Goal: Ask a question

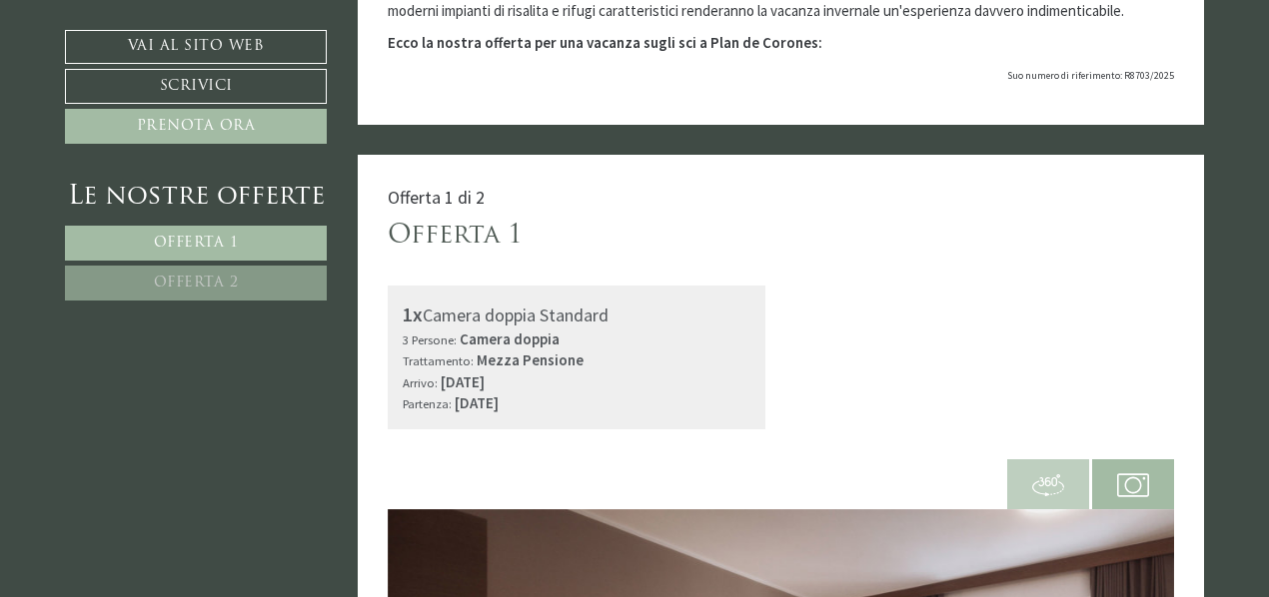
scroll to position [499, 0]
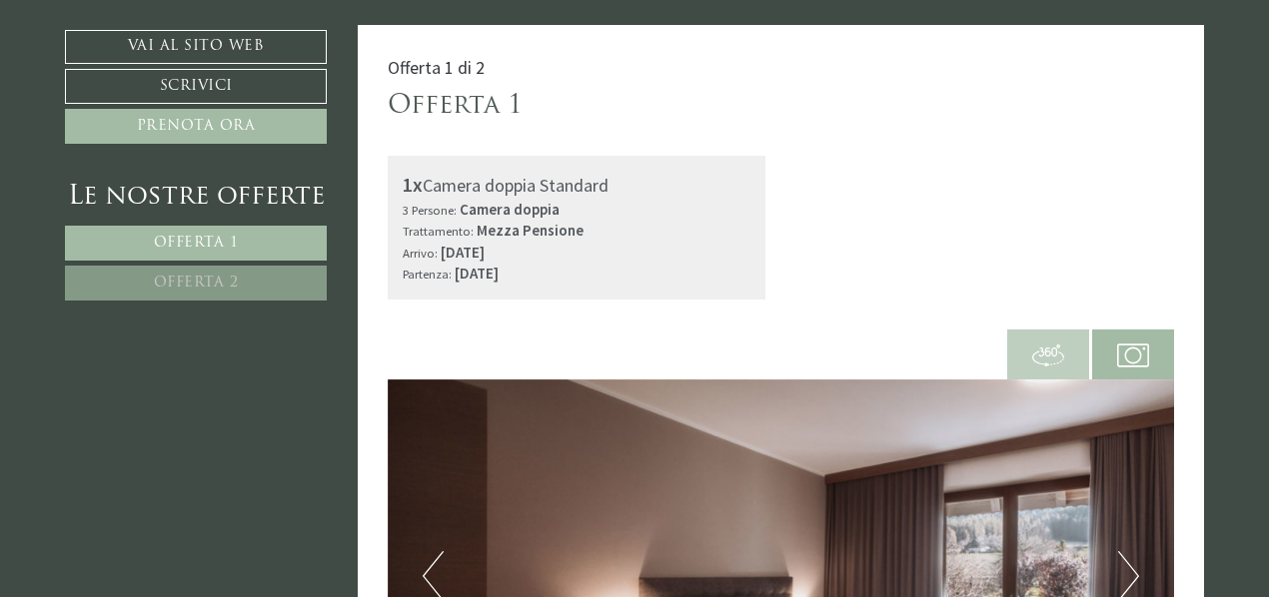
click at [418, 380] on img at bounding box center [781, 577] width 787 height 394
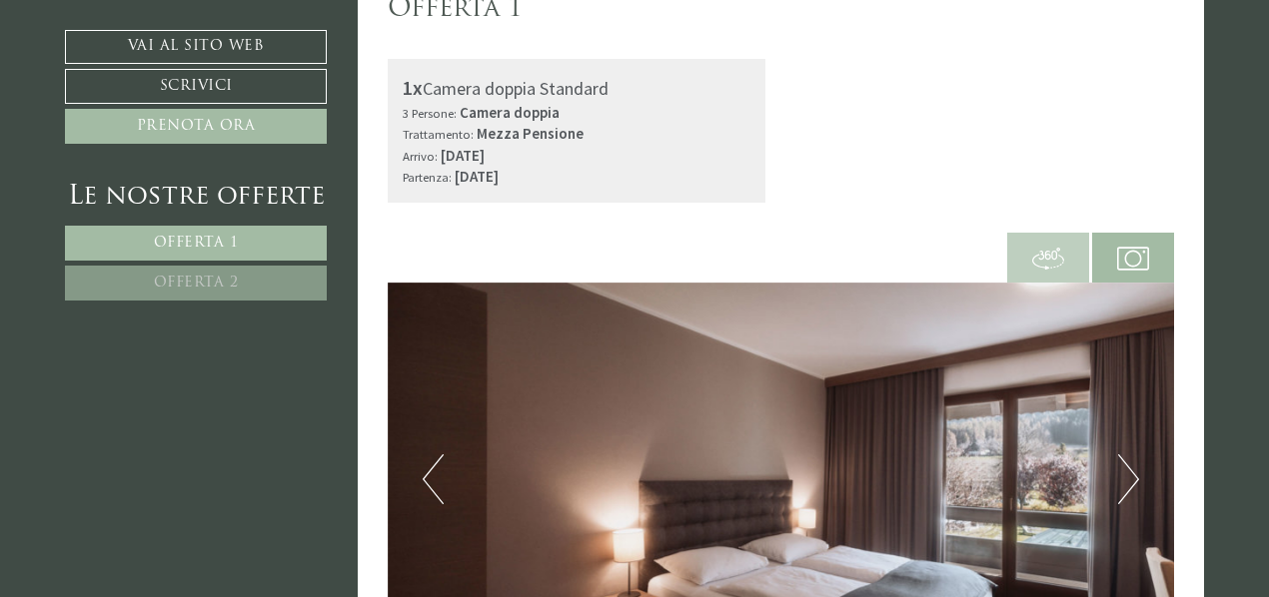
scroll to position [599, 0]
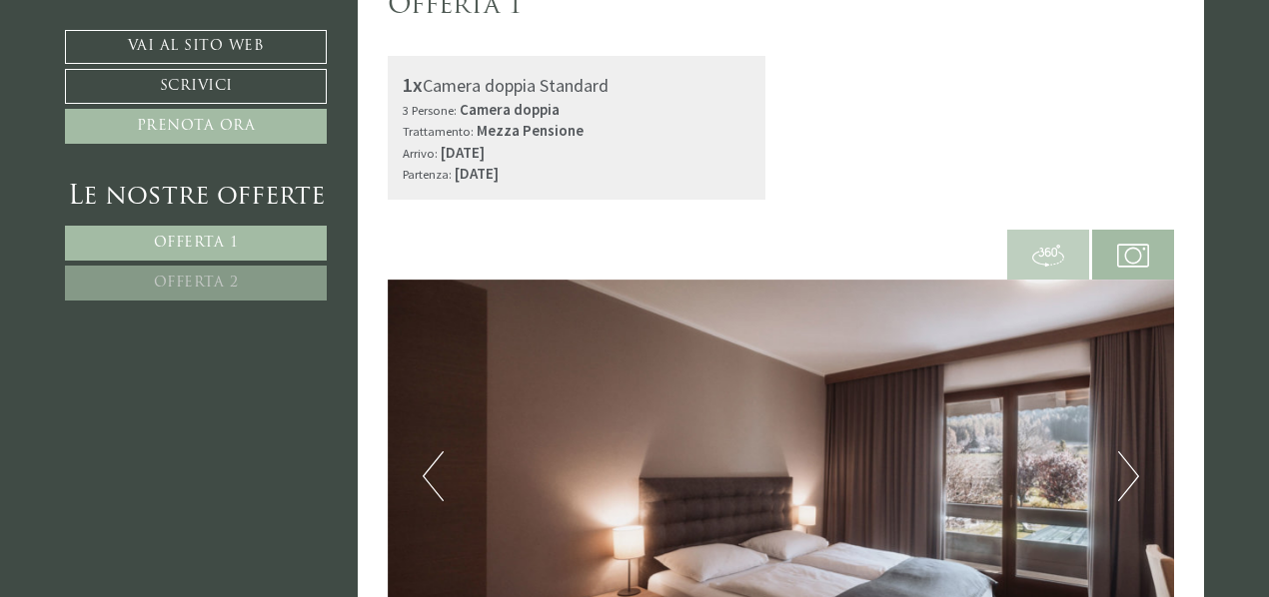
click at [1125, 452] on button "Next" at bounding box center [1128, 477] width 21 height 50
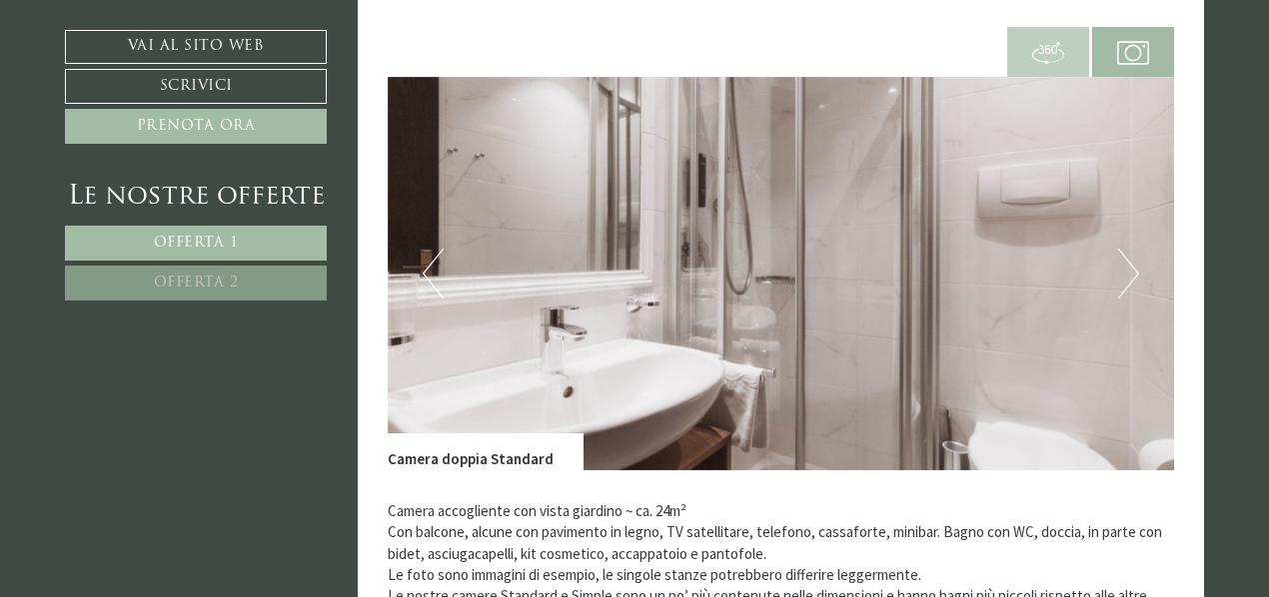
scroll to position [799, 0]
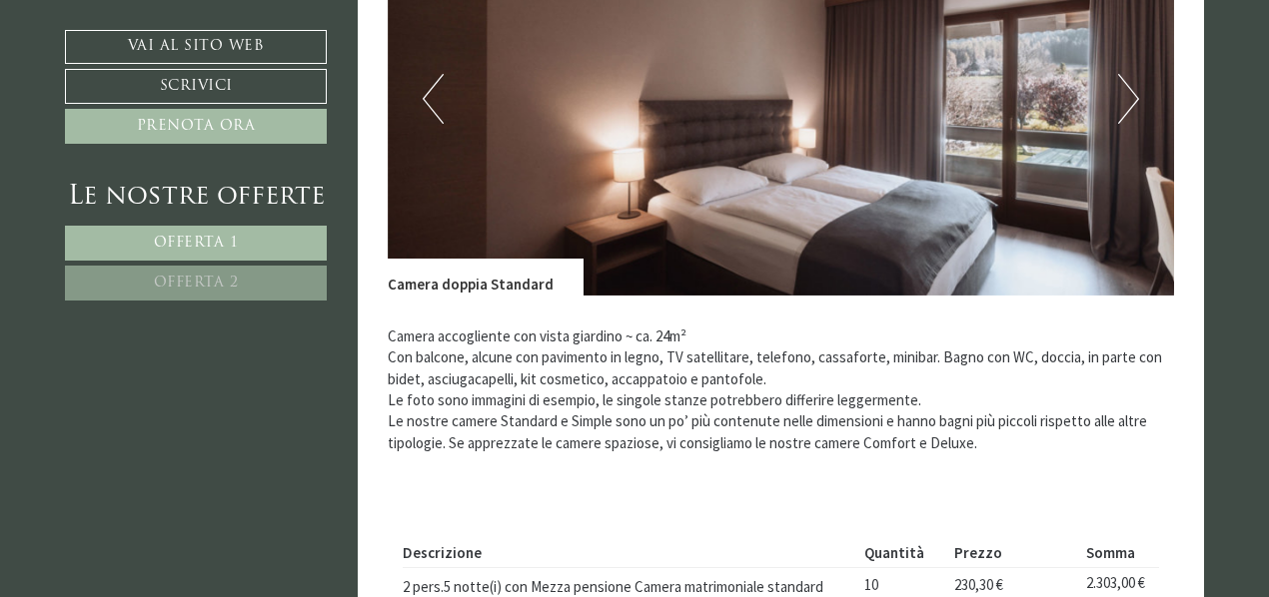
scroll to position [999, 0]
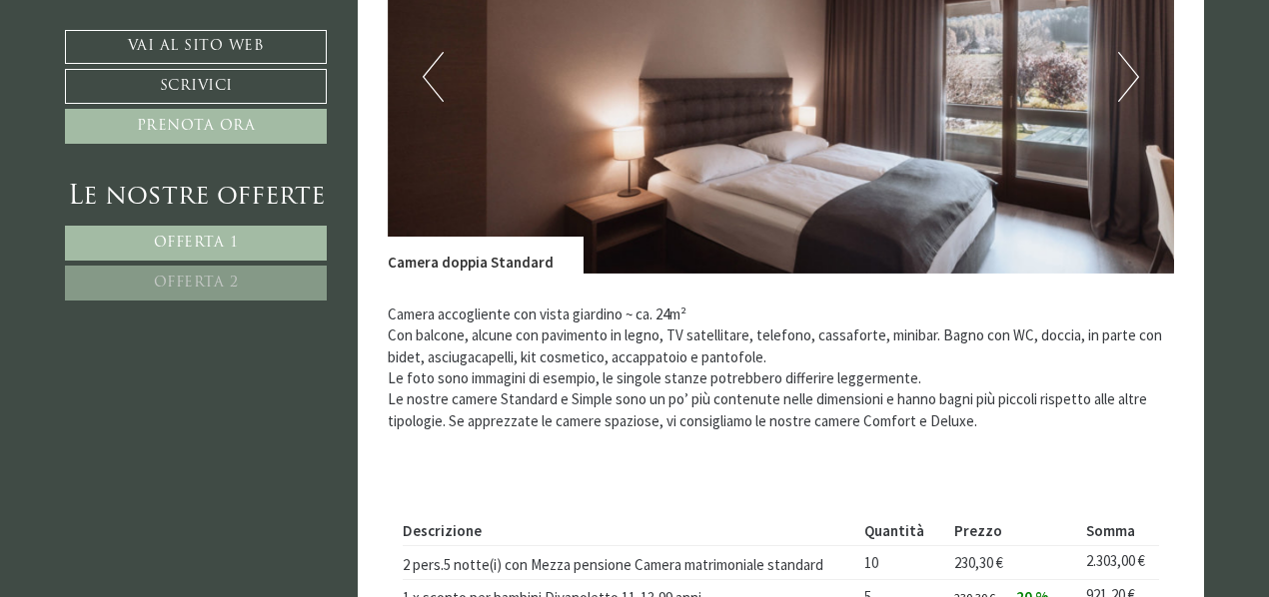
click at [1139, 80] on img at bounding box center [781, 77] width 787 height 394
click at [1133, 80] on button "Next" at bounding box center [1128, 77] width 21 height 50
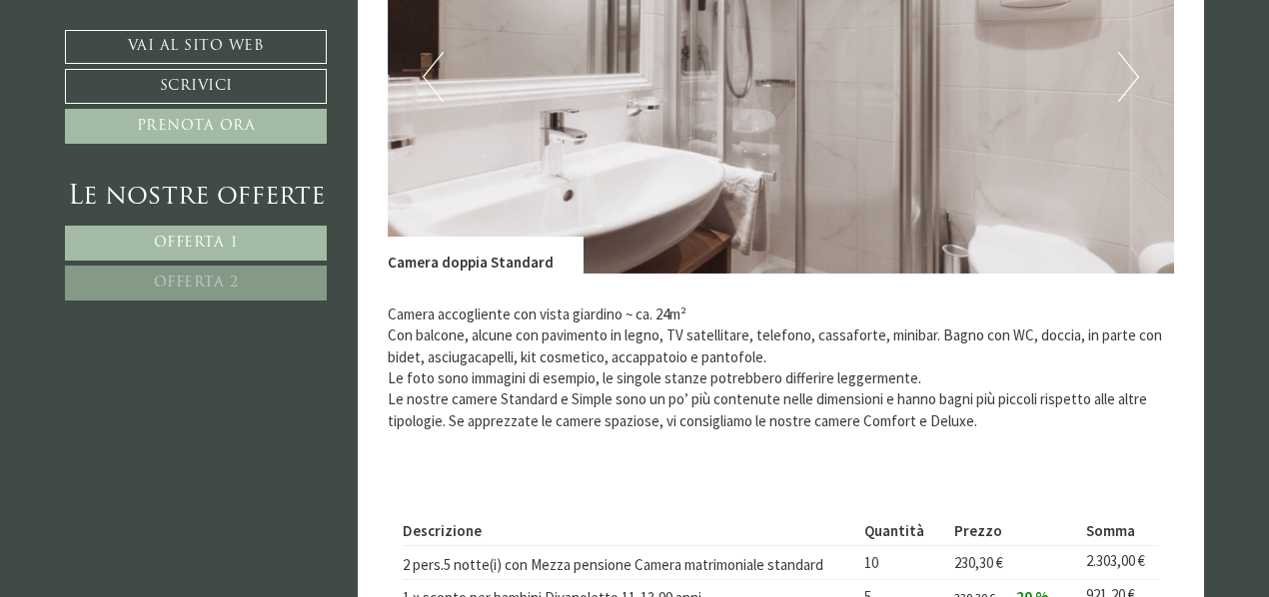
click at [1131, 82] on button "Next" at bounding box center [1128, 77] width 21 height 50
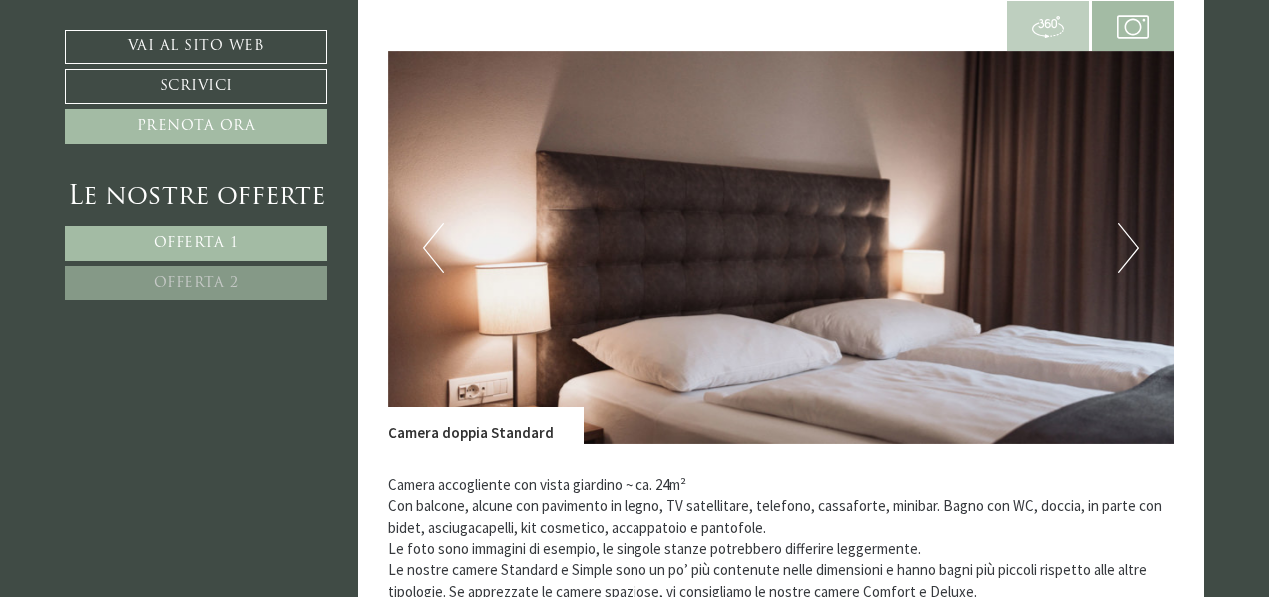
scroll to position [799, 0]
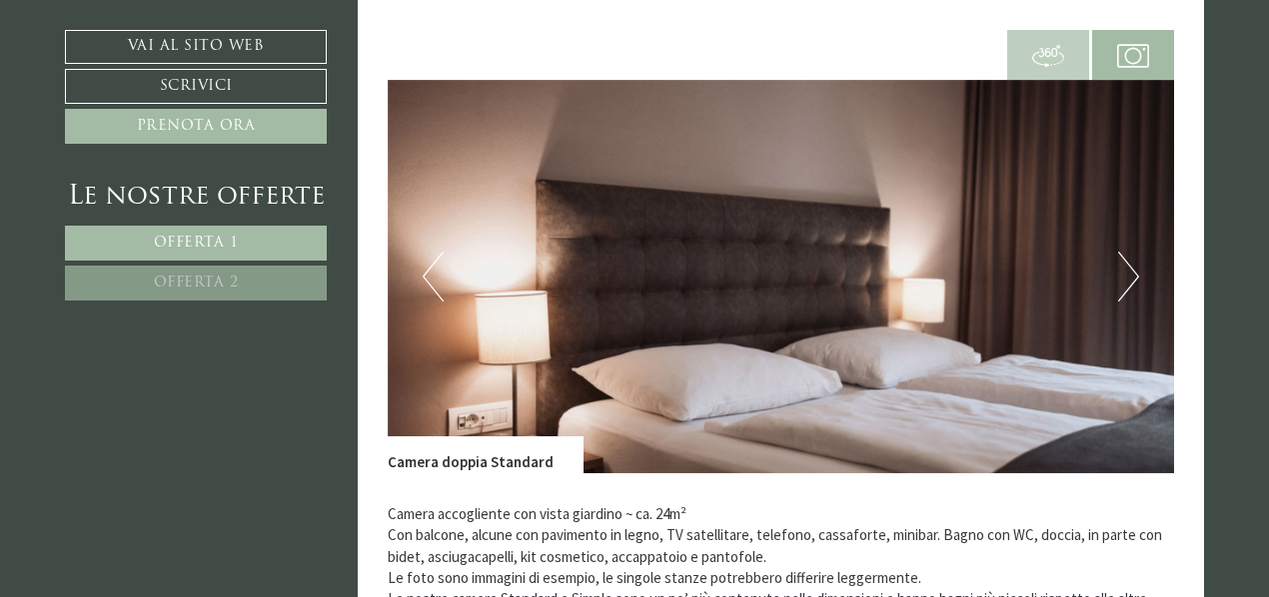
click at [1125, 279] on button "Next" at bounding box center [1128, 277] width 21 height 50
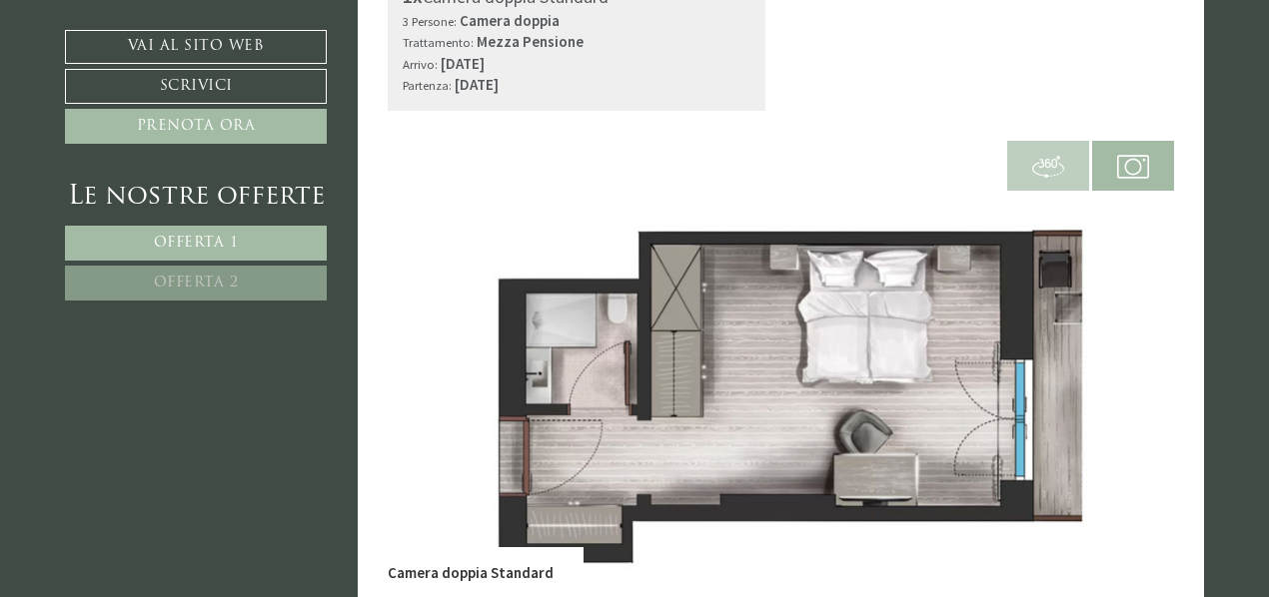
scroll to position [699, 0]
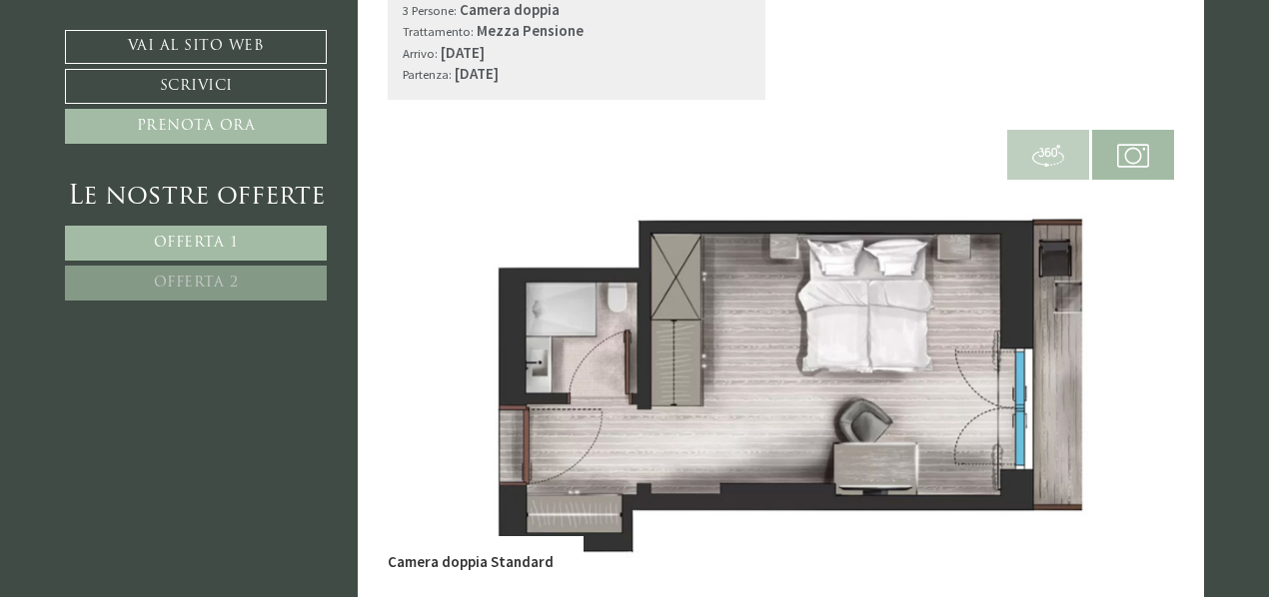
click at [188, 284] on span "Offerta 2" at bounding box center [196, 283] width 85 height 15
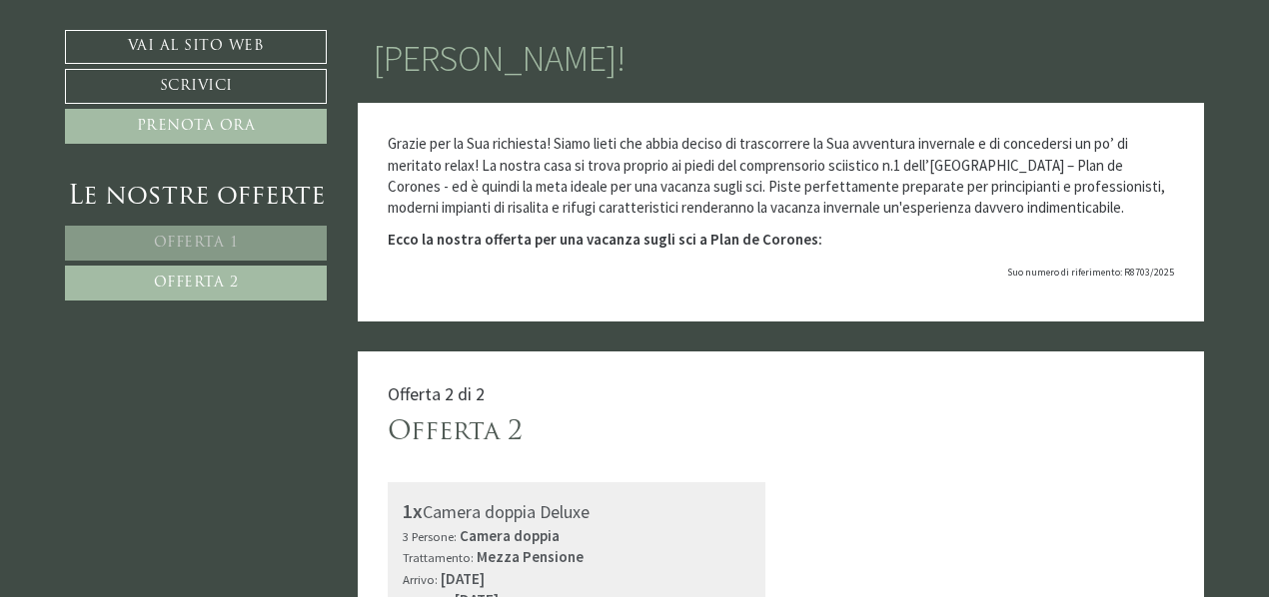
scroll to position [124, 0]
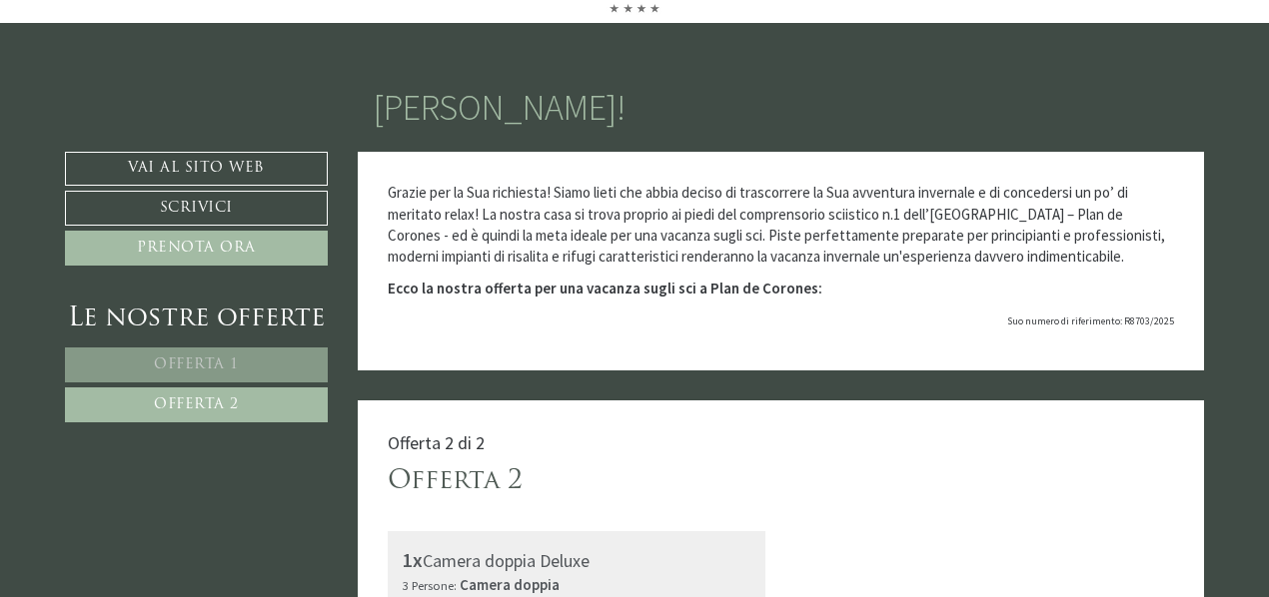
click at [217, 363] on span "Offerta 1" at bounding box center [196, 365] width 85 height 15
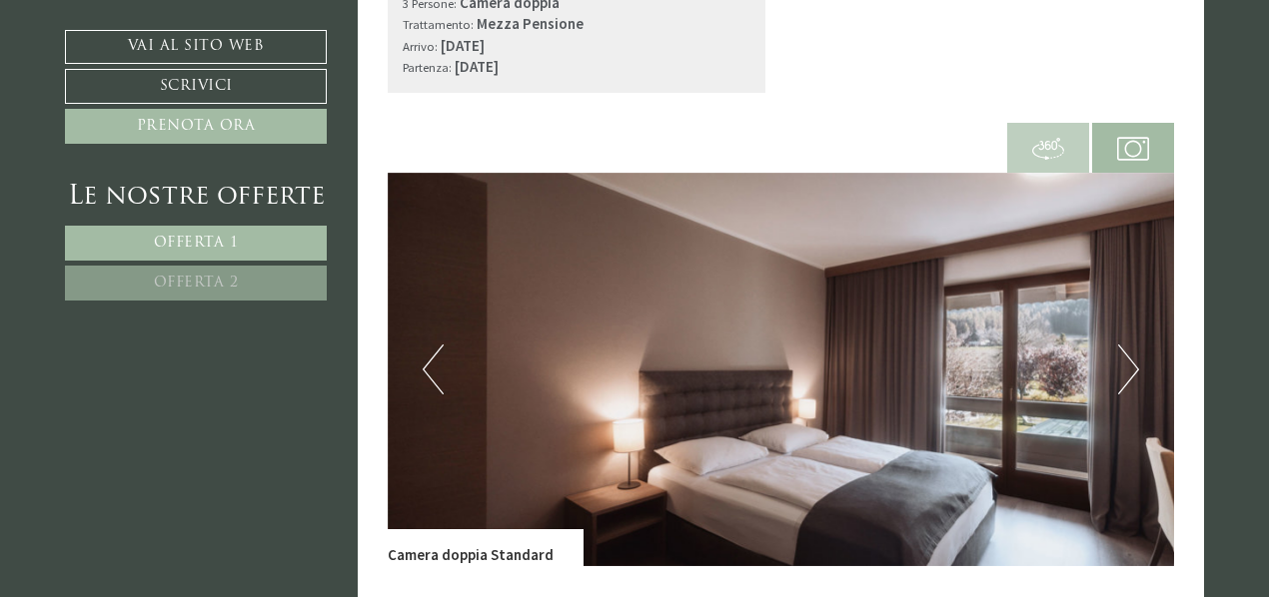
scroll to position [723, 0]
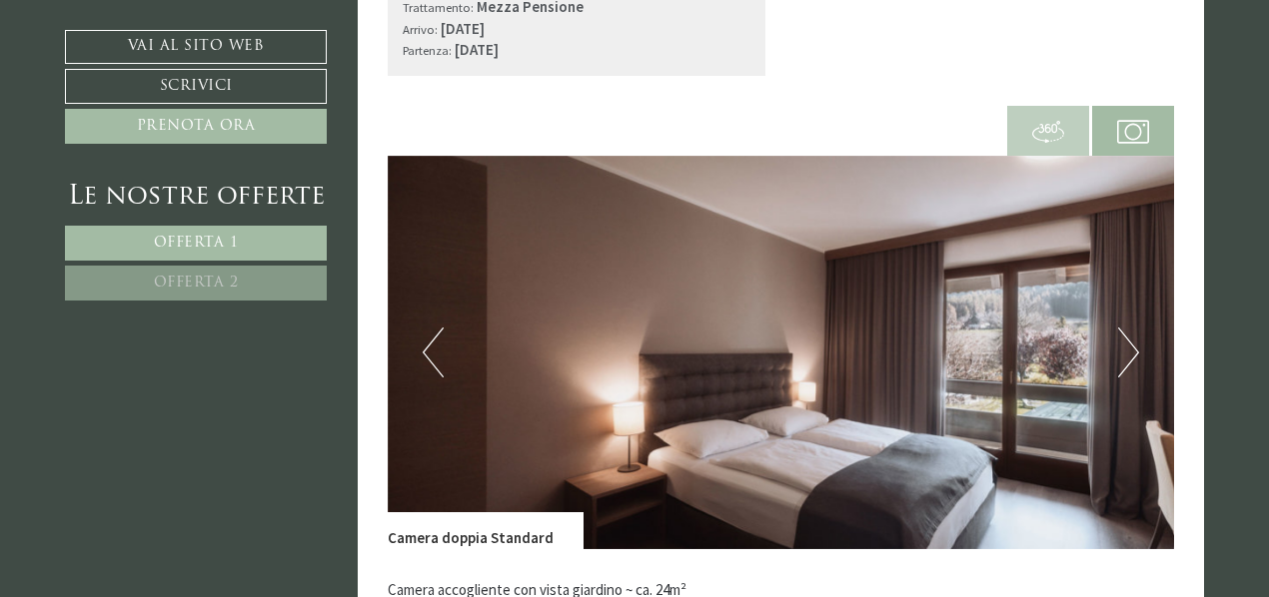
click at [1118, 368] on button "Next" at bounding box center [1128, 353] width 21 height 50
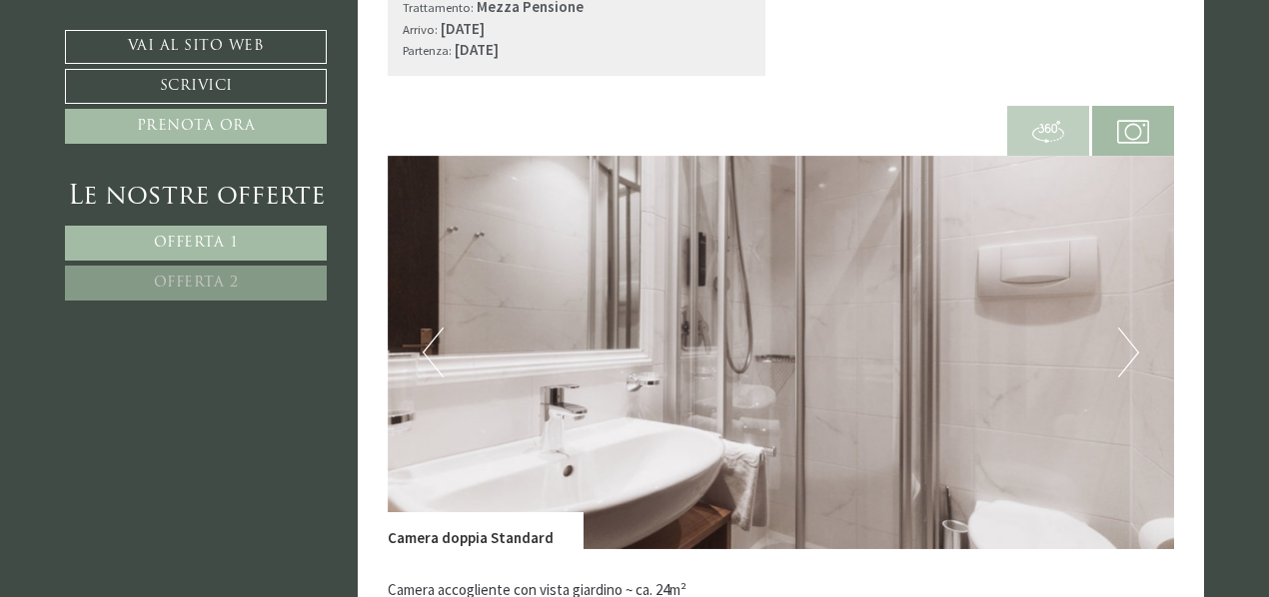
click at [1123, 366] on button "Next" at bounding box center [1128, 353] width 21 height 50
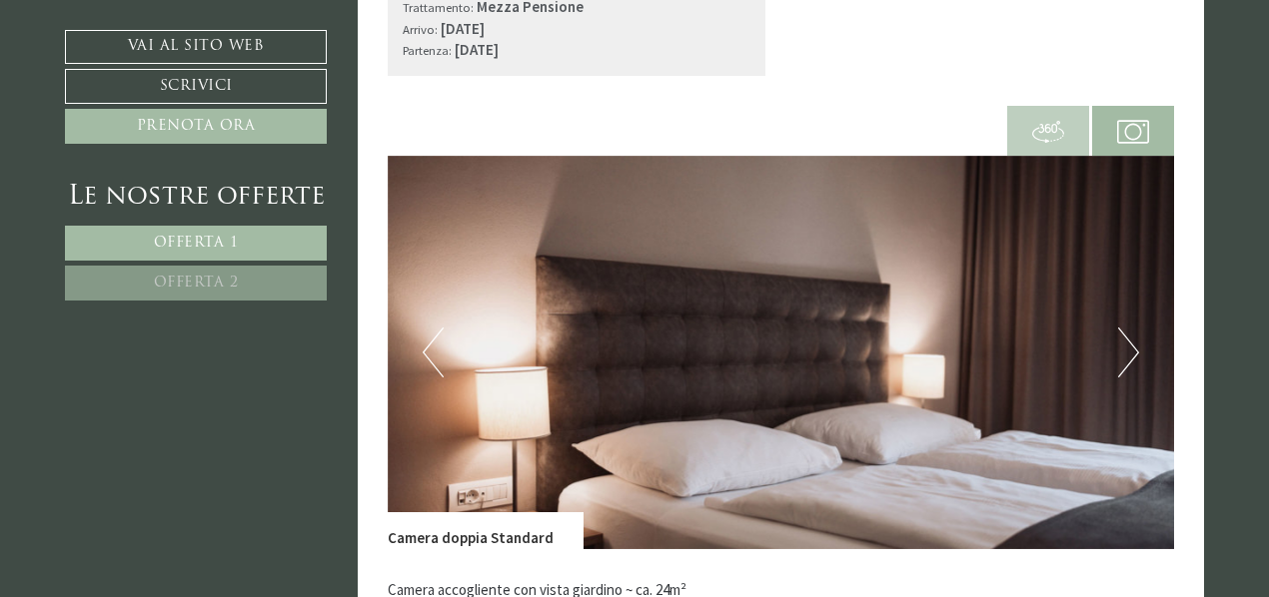
click at [1125, 363] on button "Next" at bounding box center [1128, 353] width 21 height 50
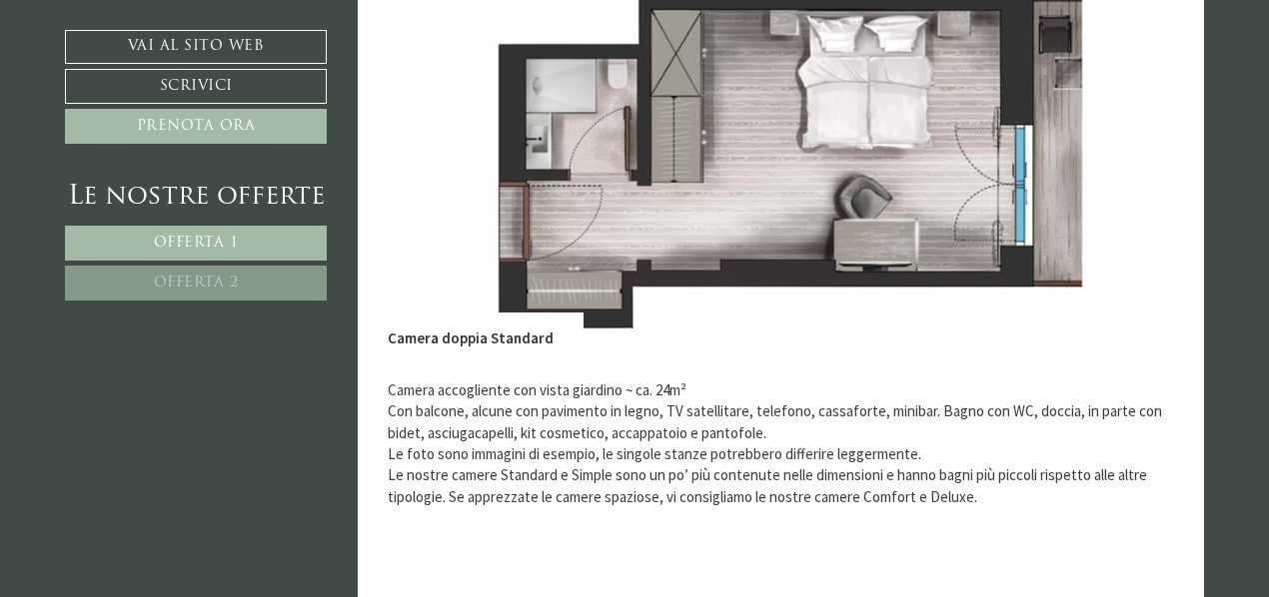
scroll to position [523, 0]
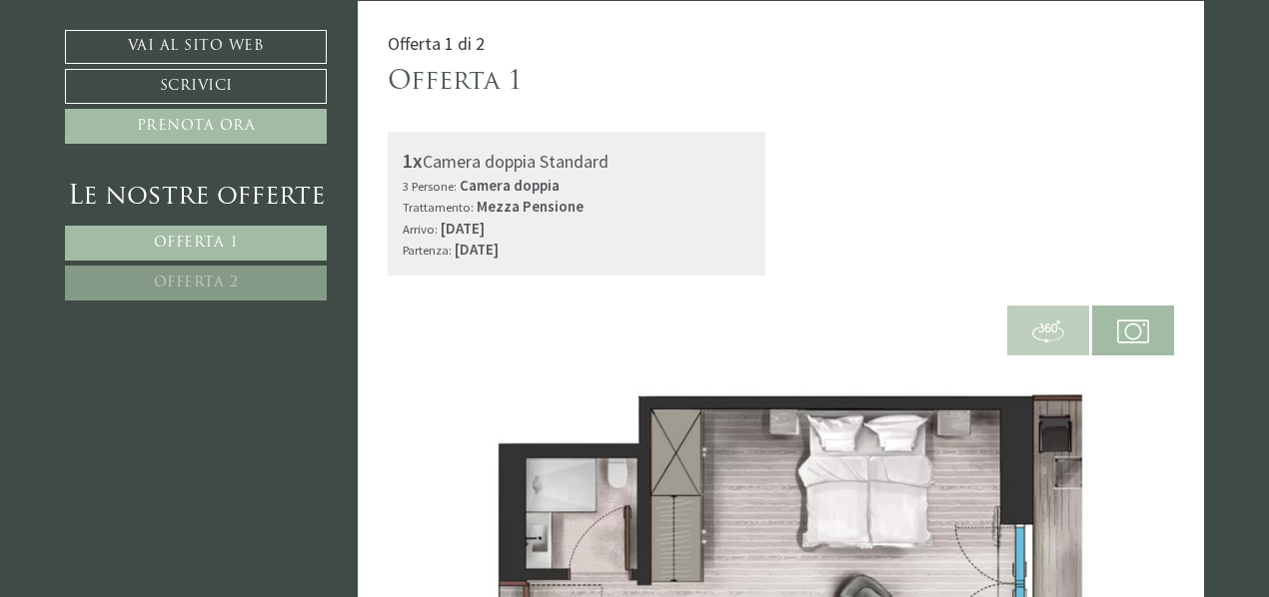
click at [1139, 333] on img at bounding box center [1133, 332] width 32 height 32
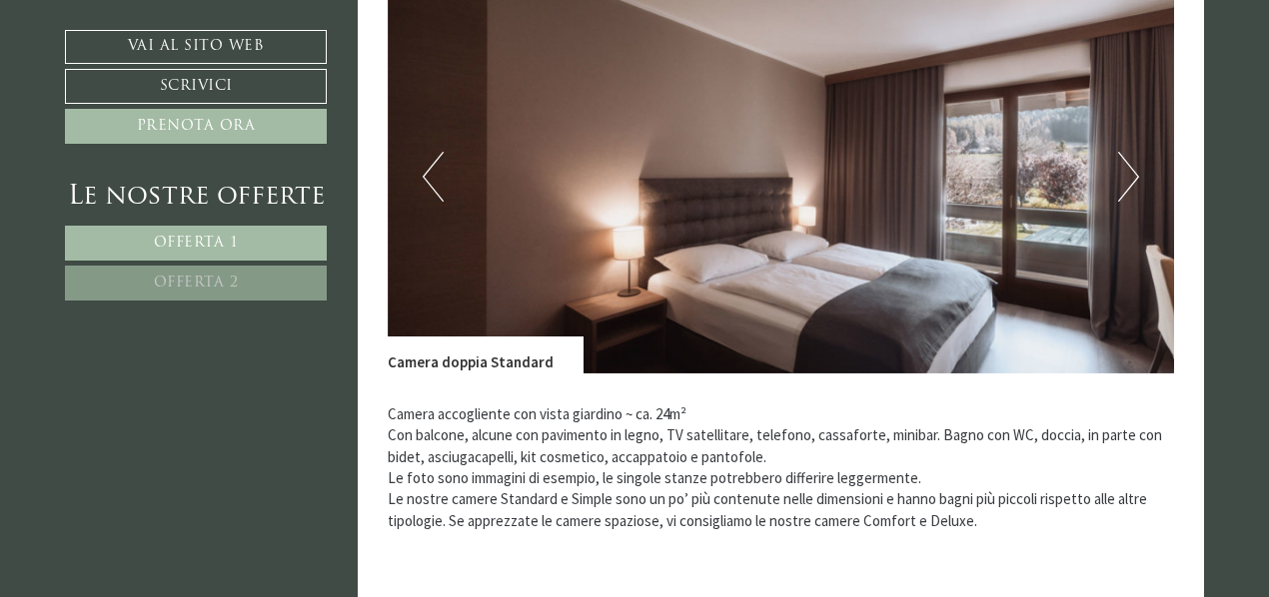
scroll to position [923, 0]
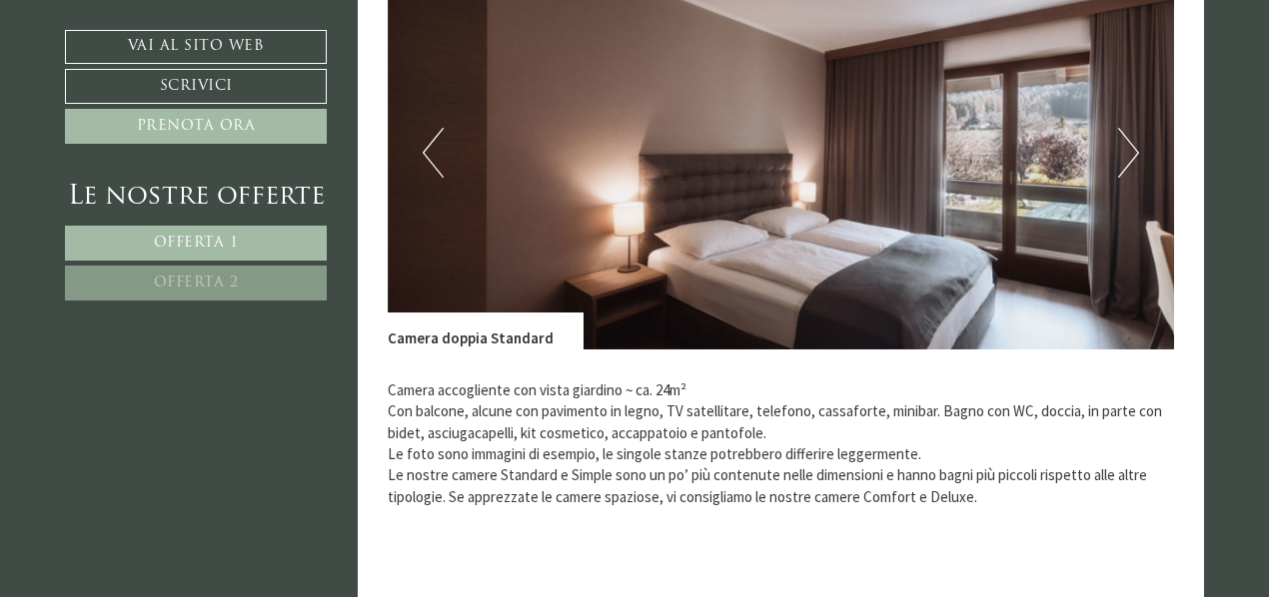
click at [1116, 173] on img at bounding box center [781, 153] width 787 height 394
click at [1140, 167] on img at bounding box center [781, 153] width 787 height 394
click at [1140, 163] on img at bounding box center [781, 153] width 787 height 394
click at [1131, 153] on button "Next" at bounding box center [1128, 153] width 21 height 50
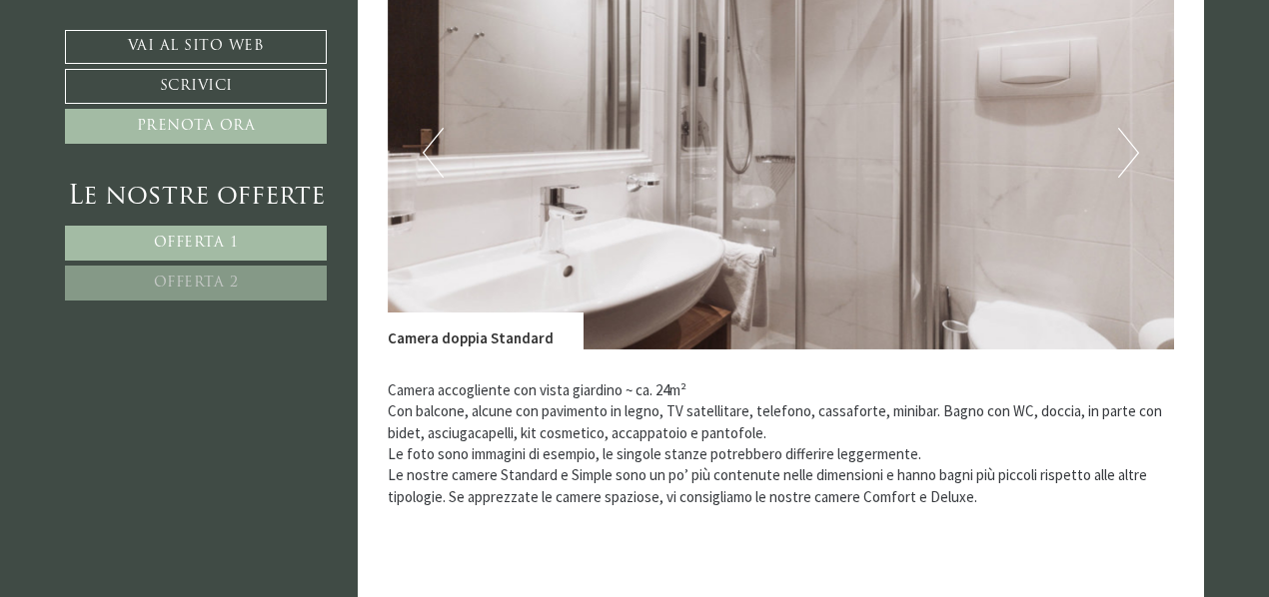
click at [1131, 153] on button "Next" at bounding box center [1128, 153] width 21 height 50
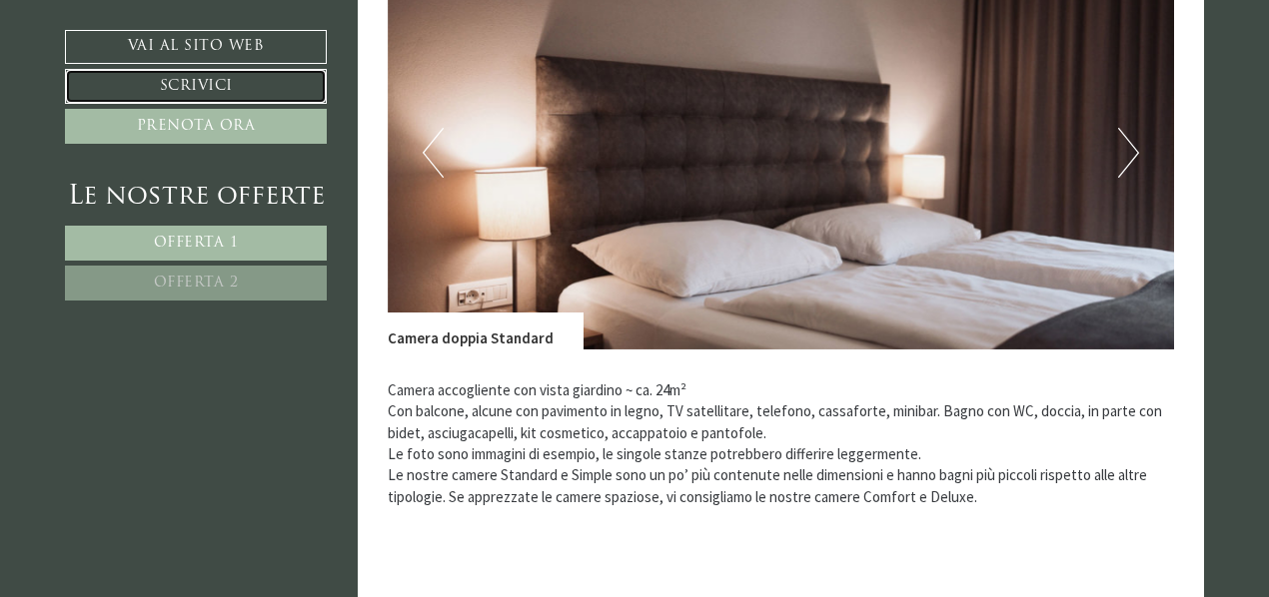
click at [192, 91] on link "Scrivici" at bounding box center [196, 86] width 262 height 35
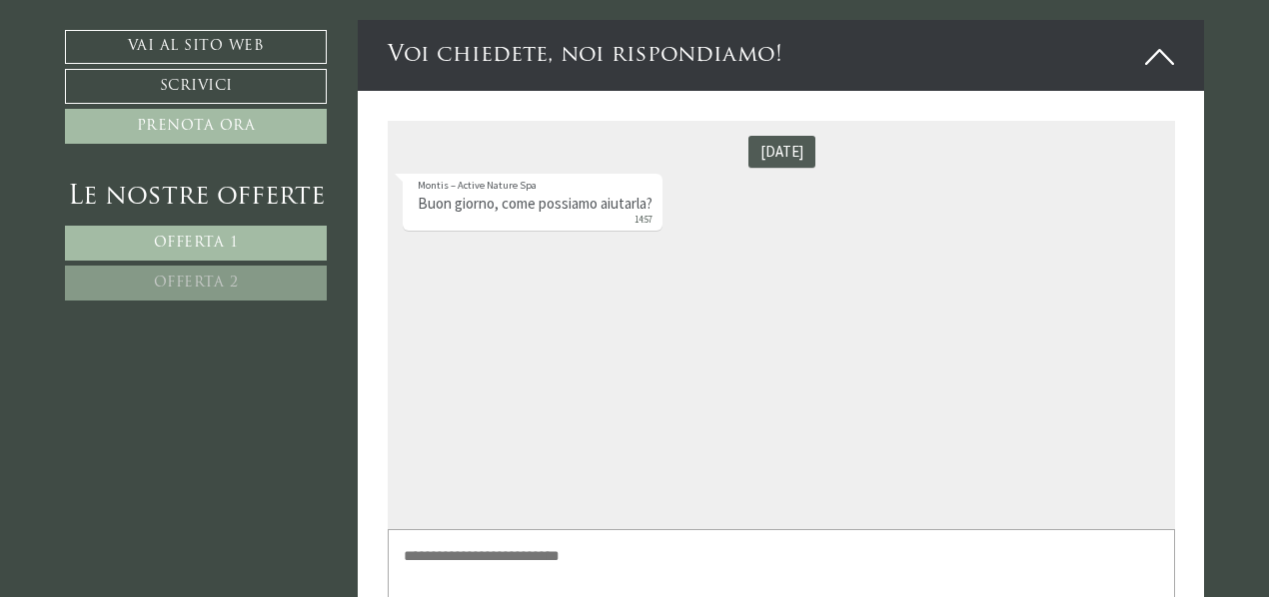
scroll to position [4187, 0]
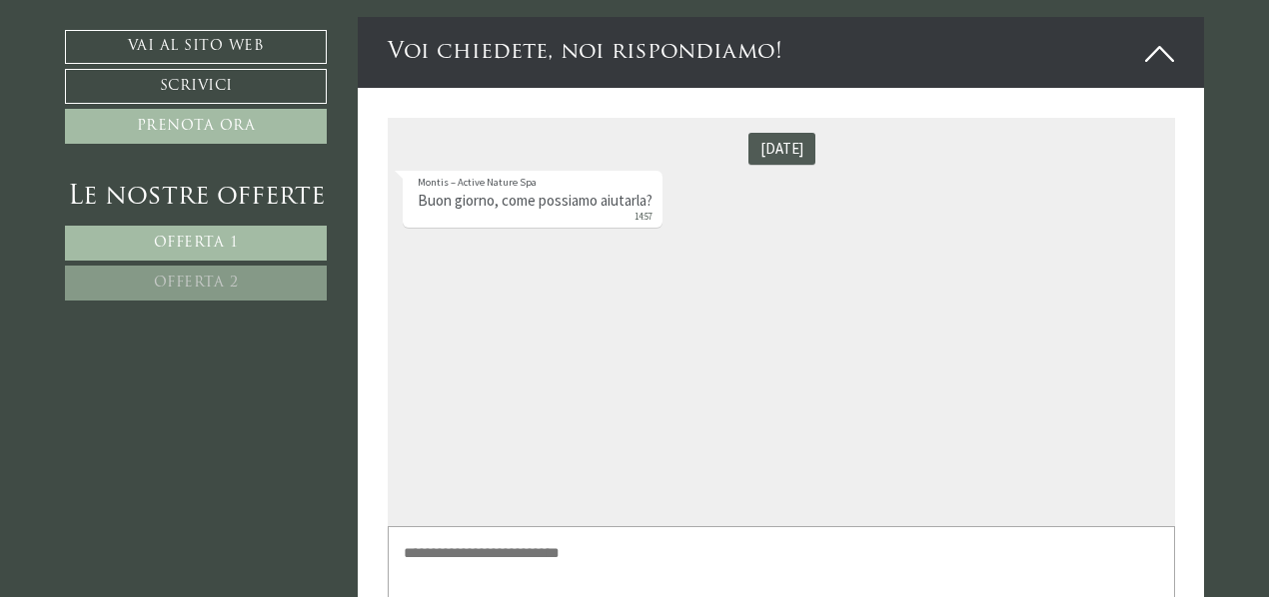
click at [539, 566] on textarea at bounding box center [780, 574] width 787 height 96
paste textarea "**********"
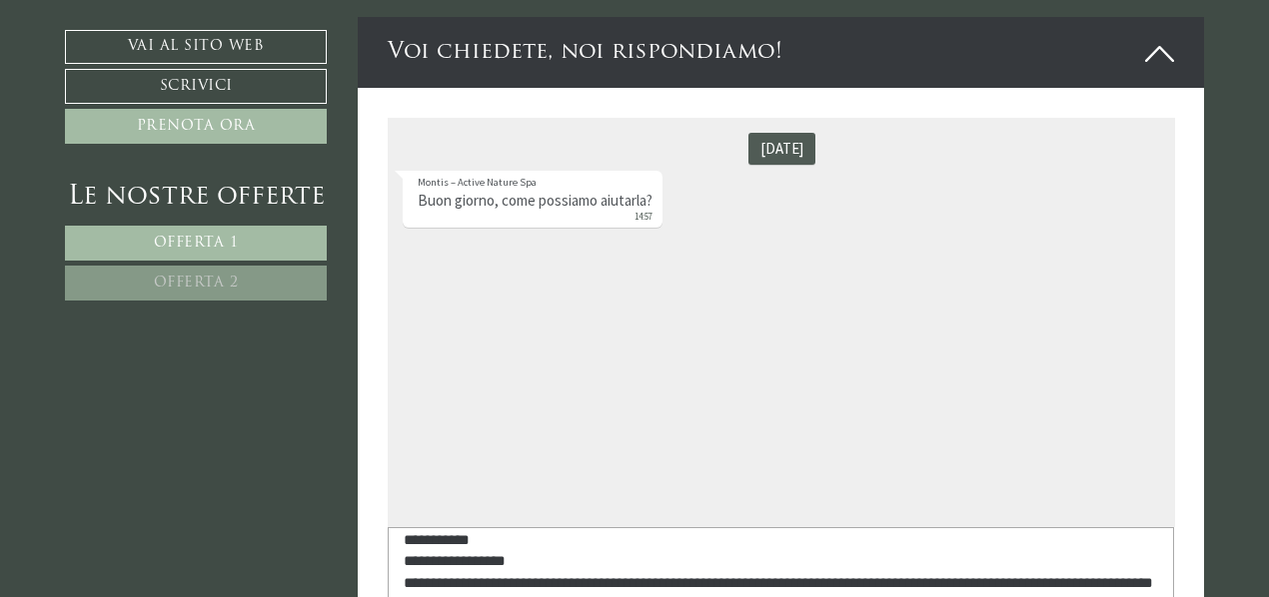
scroll to position [22, 0]
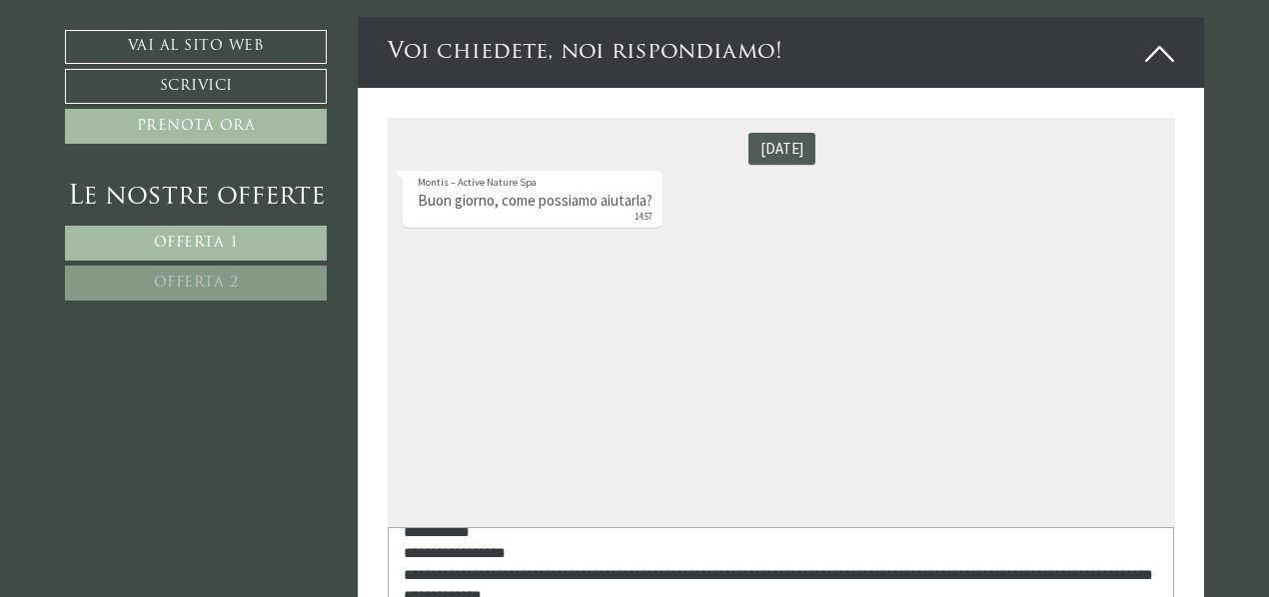
type textarea "**********"
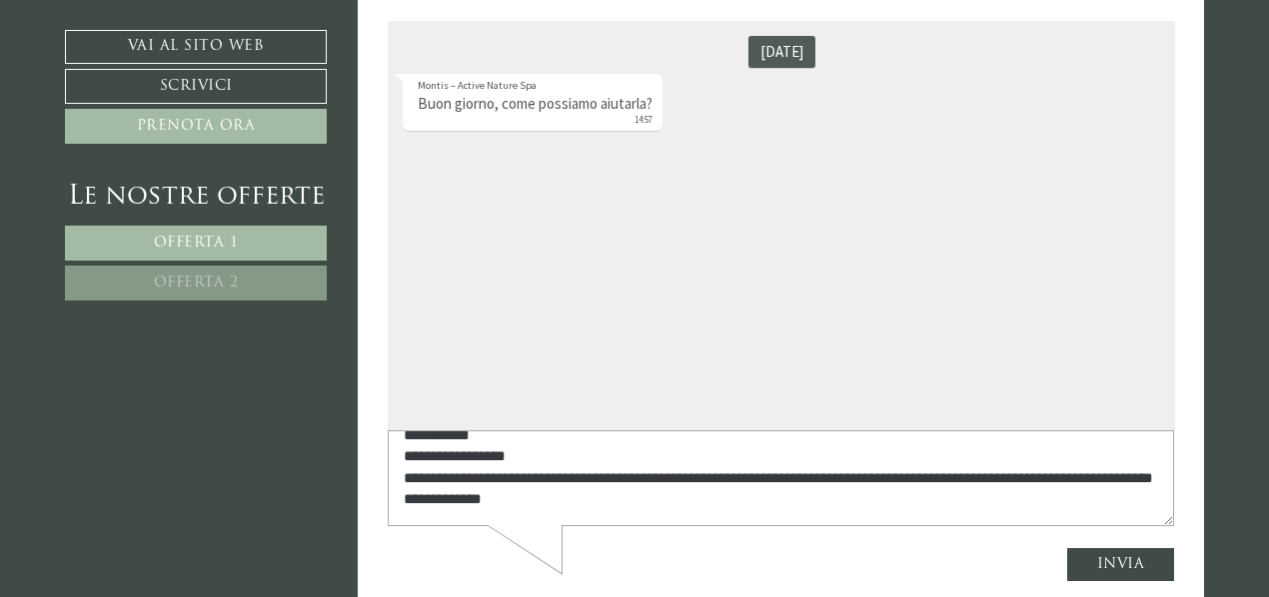
scroll to position [4287, 0]
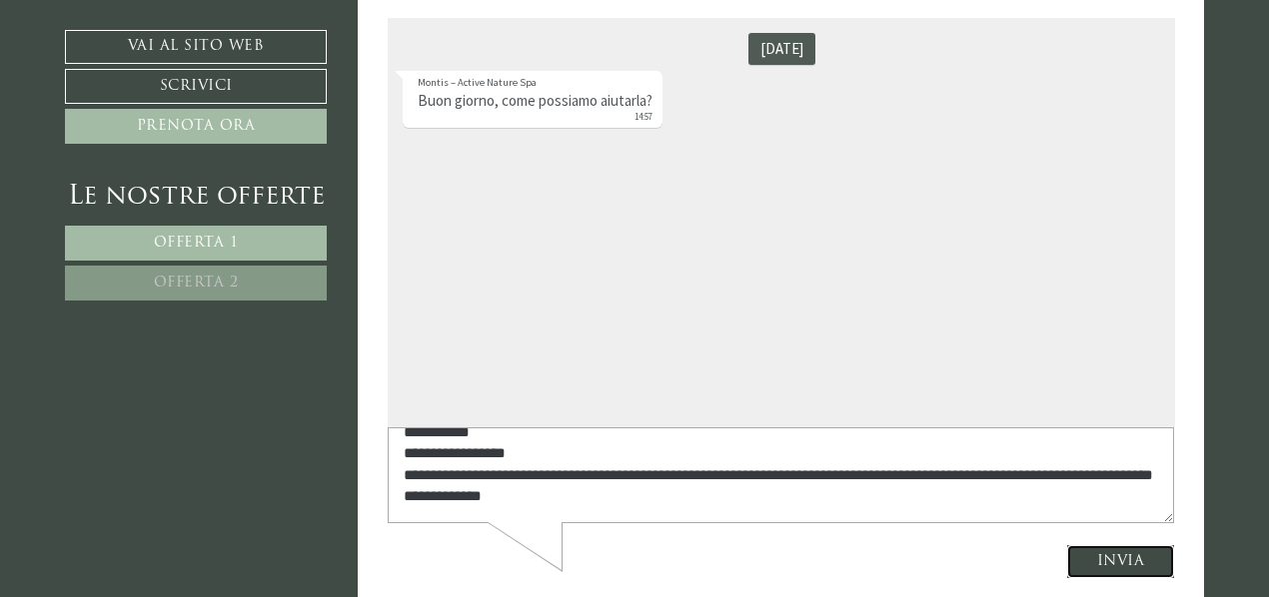
click at [1136, 558] on button "Invia" at bounding box center [1120, 561] width 110 height 35
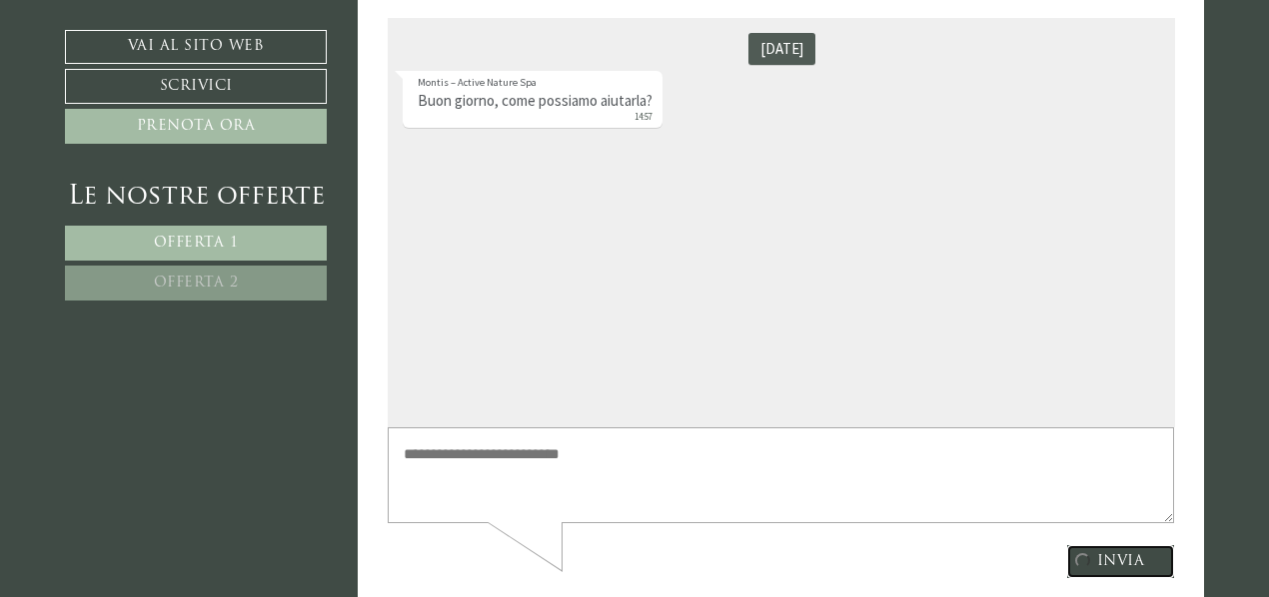
scroll to position [0, 0]
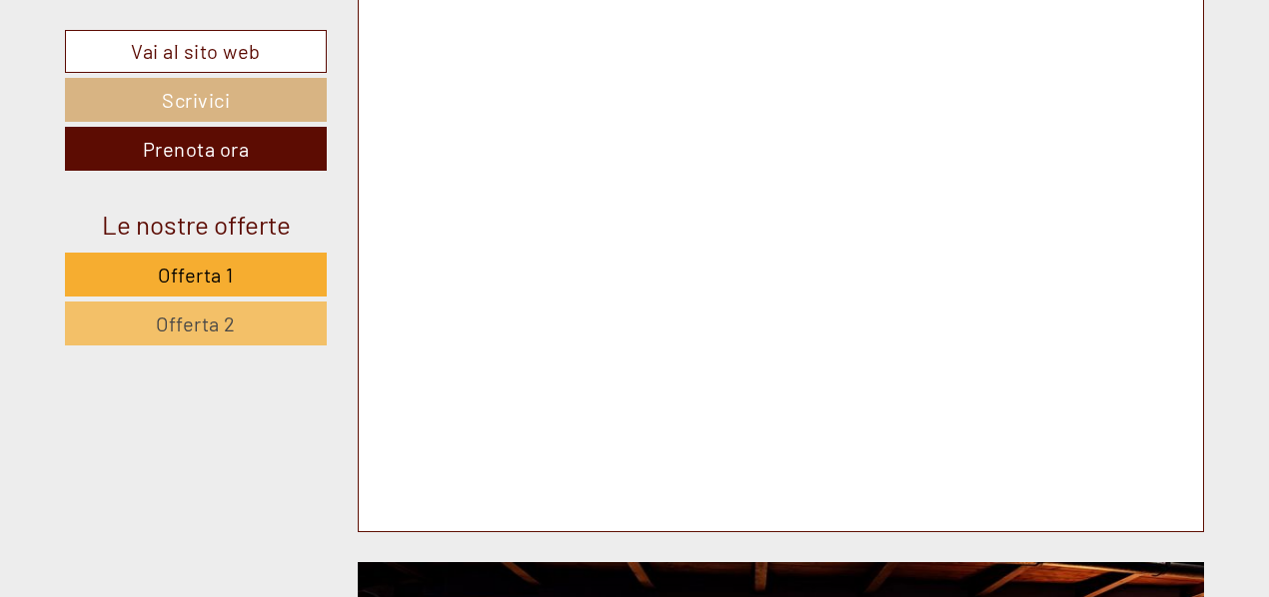
scroll to position [4895, 0]
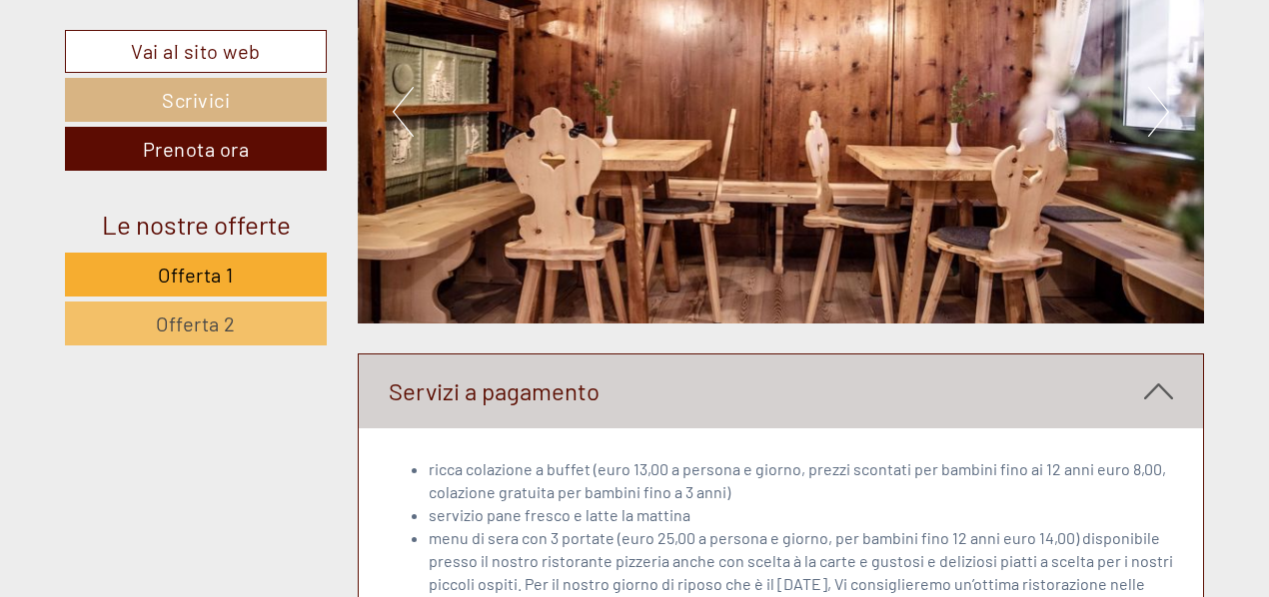
scroll to position [5594, 0]
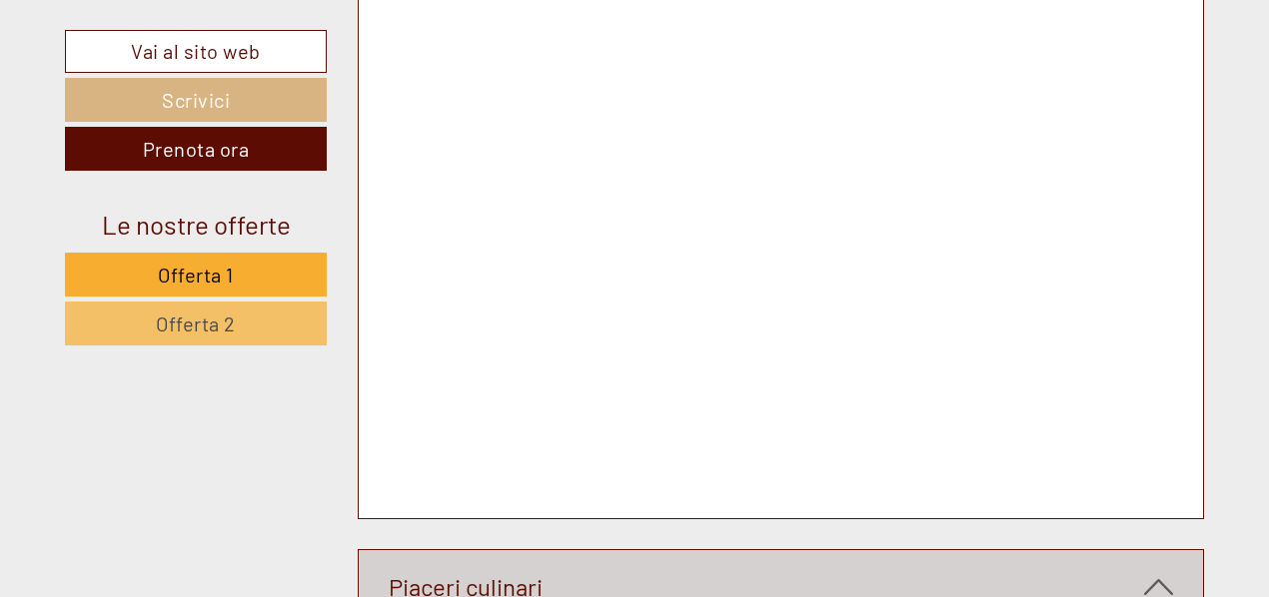
scroll to position [6393, 0]
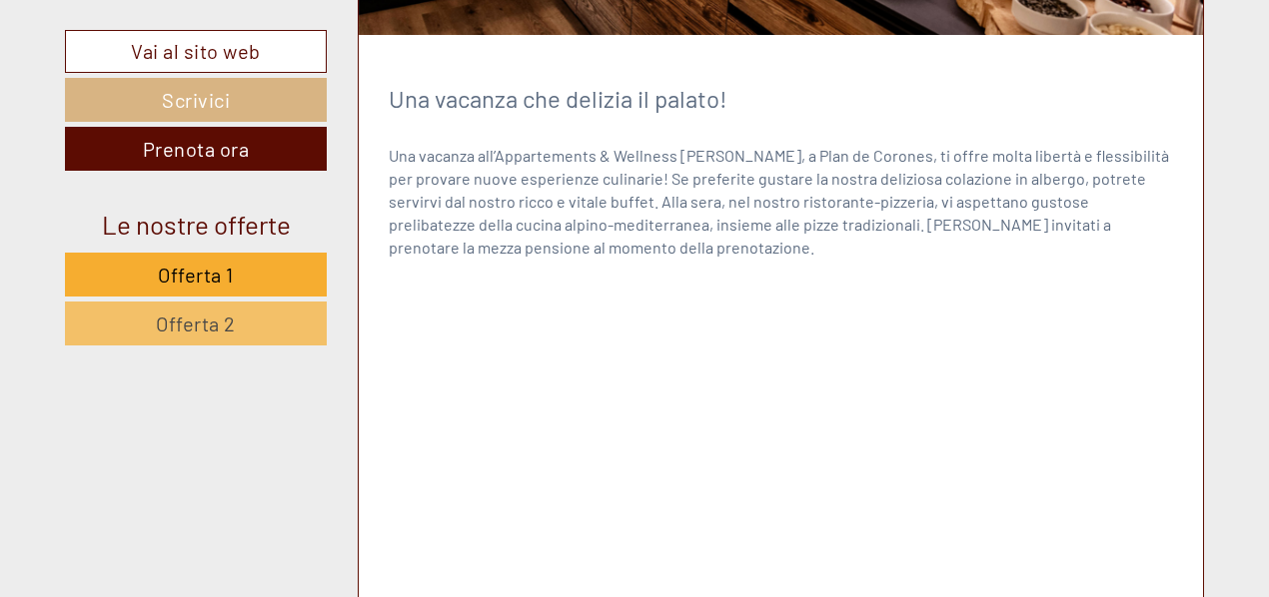
scroll to position [7492, 0]
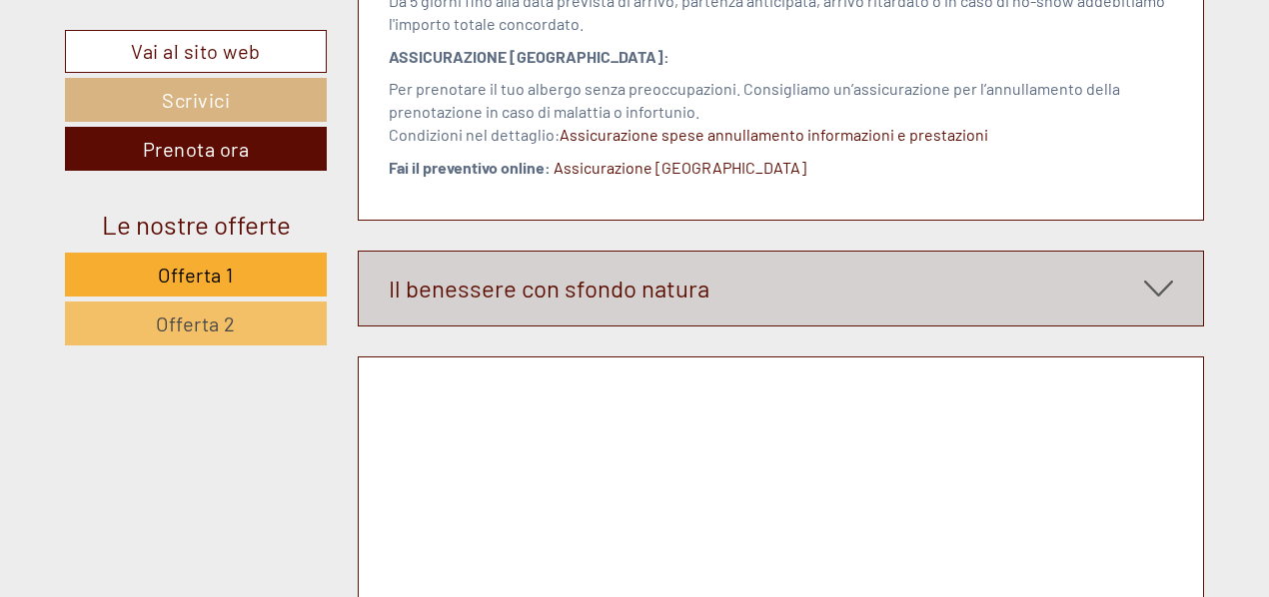
scroll to position [8591, 0]
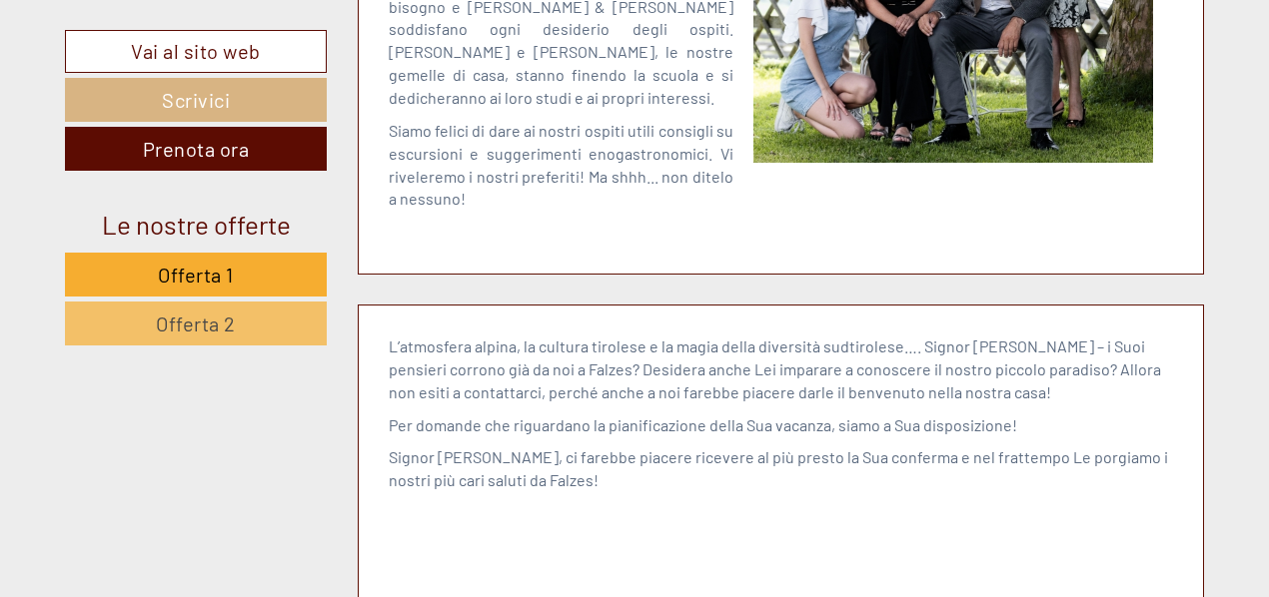
scroll to position [9889, 0]
paste textarea "**********"
type textarea "*"
paste textarea "**********"
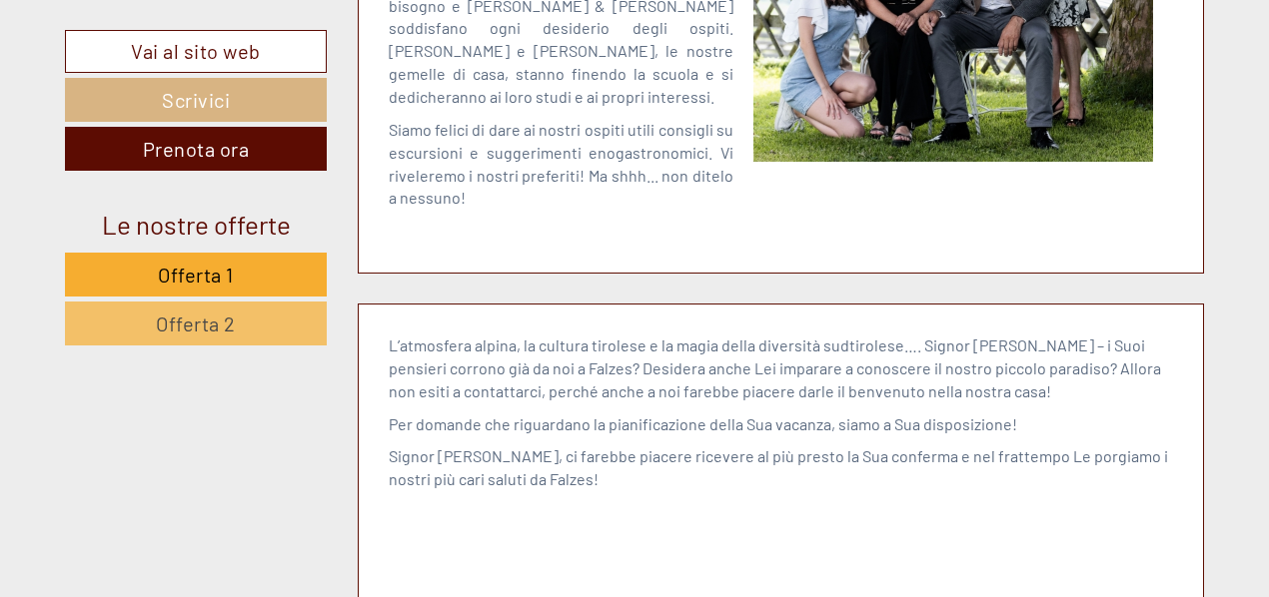
scroll to position [28, 0]
type textarea "**********"
